Goal: Task Accomplishment & Management: Manage account settings

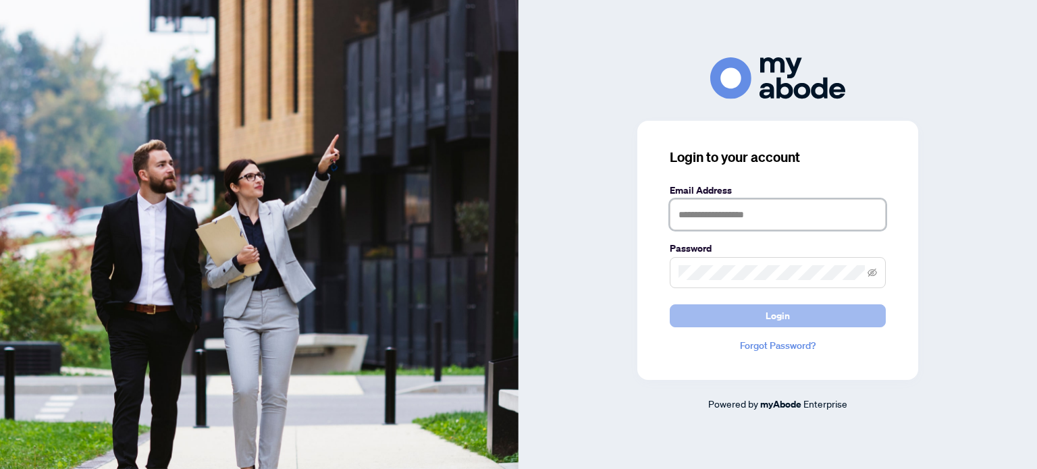
type input "**********"
click at [788, 318] on span "Login" at bounding box center [777, 316] width 24 height 22
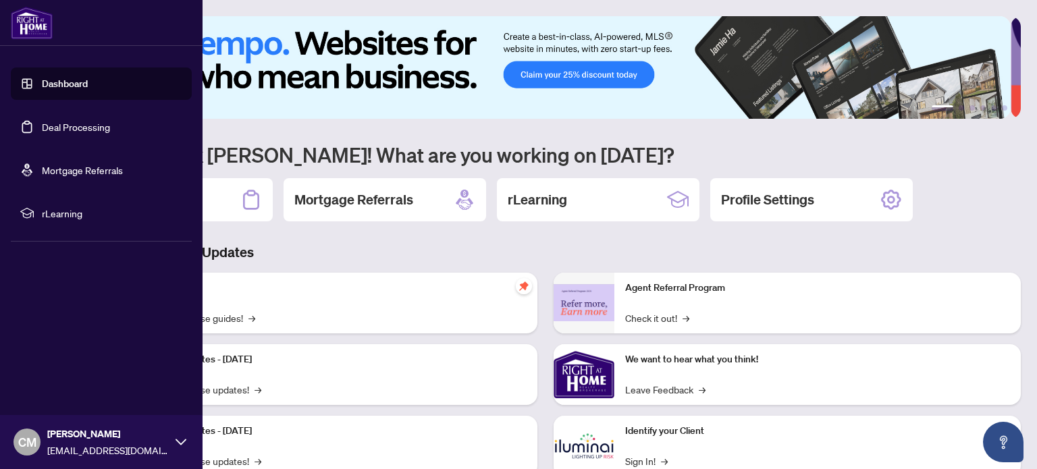
click at [63, 124] on link "Deal Processing" at bounding box center [76, 127] width 68 height 12
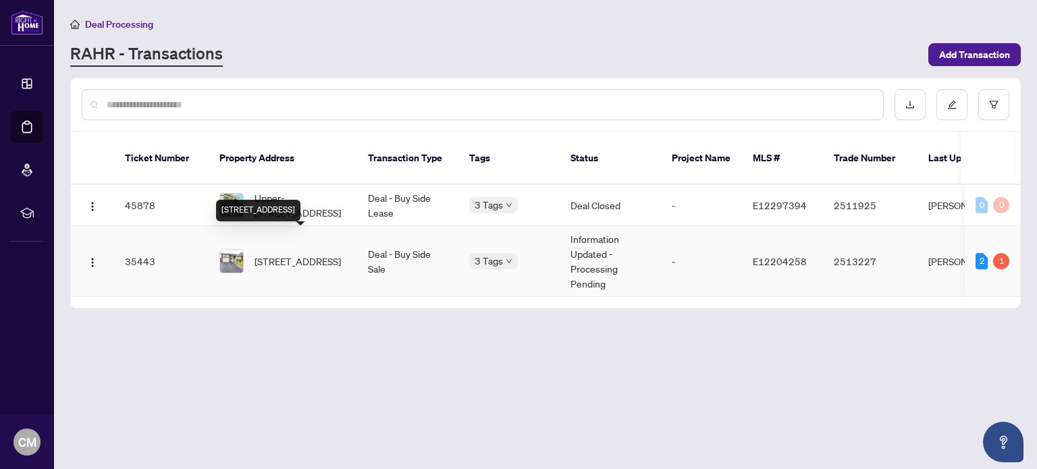
click at [289, 254] on span "[STREET_ADDRESS]" at bounding box center [297, 261] width 86 height 15
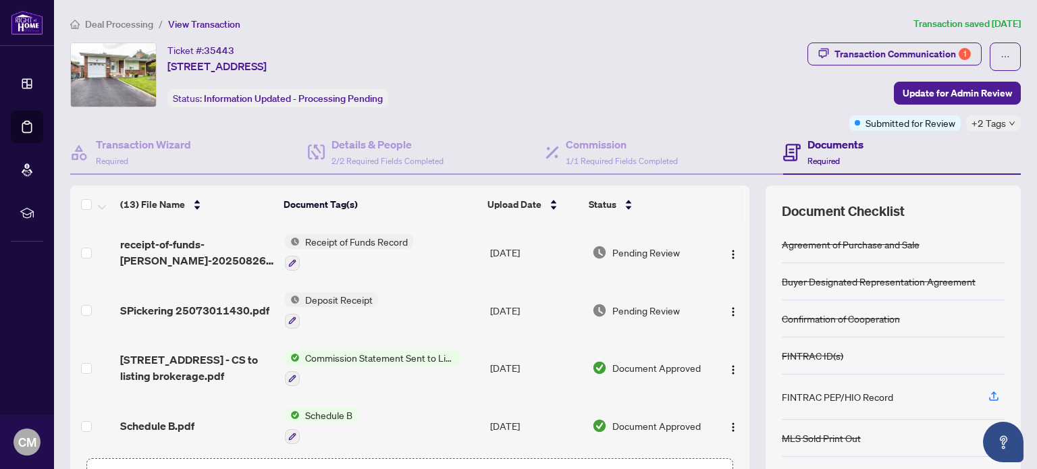
click at [609, 52] on div "Ticket #: 35443 52 Moraine Hill Dr, Toronto, Ontario M1T 2A2, Canada Status: In…" at bounding box center [436, 75] width 732 height 65
click at [451, 25] on ol "Deal Processing / View Transaction" at bounding box center [489, 24] width 838 height 16
